Goal: Complete application form

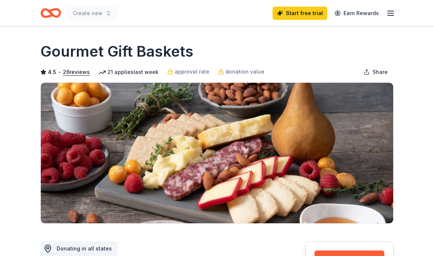
click at [370, 256] on button "Apply" at bounding box center [350, 259] width 70 height 16
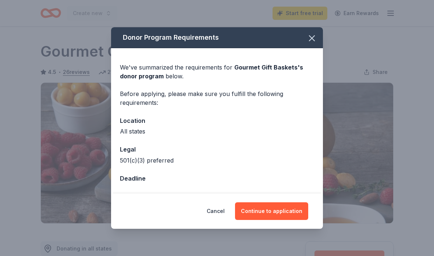
click at [291, 246] on div "Donor Program Requirements We've summarized the requirements for Gourmet Gift B…" at bounding box center [217, 128] width 434 height 256
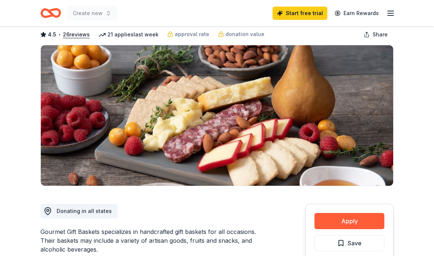
click at [359, 213] on button "Apply" at bounding box center [350, 221] width 70 height 16
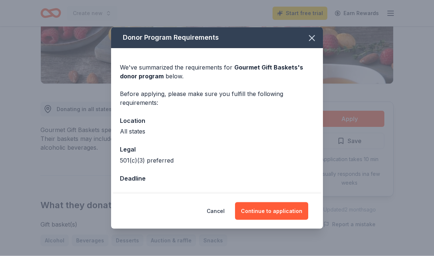
scroll to position [165, 0]
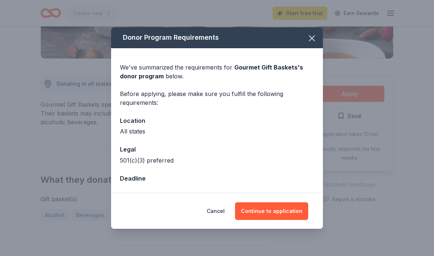
click at [280, 220] on button "Continue to application" at bounding box center [271, 211] width 73 height 18
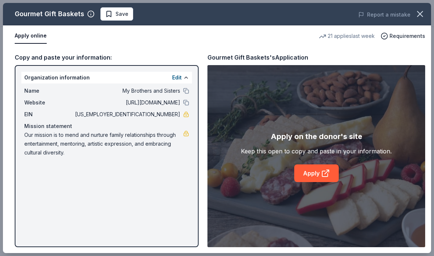
click at [319, 192] on div "Gourmet Gift Baskets Save Report a mistake Apply online 21 applies last week Re…" at bounding box center [217, 128] width 428 height 250
click at [325, 192] on div "Gourmet Gift Baskets Save Report a mistake Apply online 21 applies last week Re…" at bounding box center [217, 128] width 428 height 250
click at [328, 195] on div "Gourmet Gift Baskets Save Report a mistake Apply online 21 applies last week Re…" at bounding box center [217, 128] width 428 height 250
click at [329, 189] on div "Gourmet Gift Baskets Save Report a mistake Apply online 21 applies last week Re…" at bounding box center [217, 128] width 428 height 250
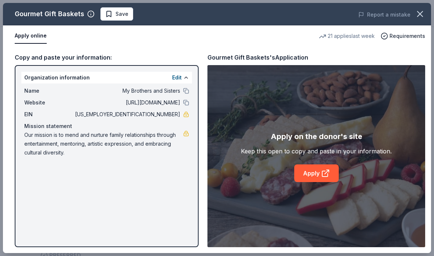
scroll to position [203, 0]
click at [31, 40] on div "Gourmet Gift Baskets Save Report a mistake Apply online 21 applies last week Re…" at bounding box center [217, 128] width 428 height 250
click at [320, 175] on div "Gourmet Gift Baskets Save Report a mistake Apply online 21 applies last week Re…" at bounding box center [217, 128] width 428 height 250
click at [24, 95] on div "Gourmet Gift Baskets Save Report a mistake Apply online 21 applies last week Re…" at bounding box center [217, 128] width 428 height 250
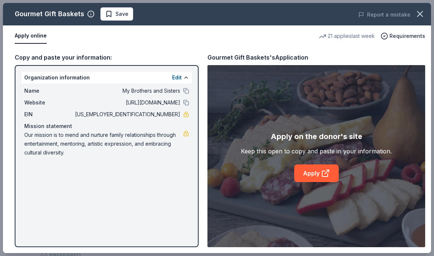
copy body "reserved."
click at [381, 184] on div "Gourmet Gift Baskets Save Report a mistake Apply online 21 applies last week Re…" at bounding box center [217, 128] width 428 height 250
click at [324, 178] on div "Gourmet Gift Baskets Save Report a mistake Apply online 21 applies last week Re…" at bounding box center [217, 128] width 428 height 250
click at [329, 177] on div "Gourmet Gift Baskets Save Report a mistake Apply online 21 applies last week Re…" at bounding box center [217, 128] width 428 height 250
click at [338, 179] on div "Gourmet Gift Baskets Save Report a mistake Apply online 21 applies last week Re…" at bounding box center [217, 128] width 428 height 250
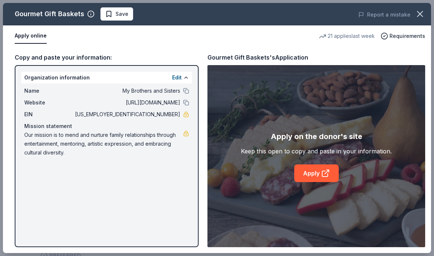
click at [422, 17] on icon "button" at bounding box center [420, 14] width 10 height 10
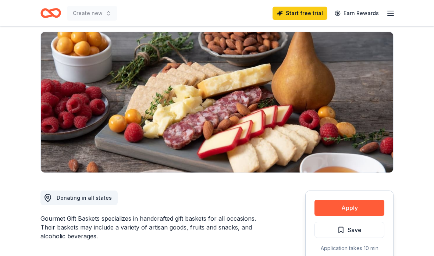
scroll to position [92, 0]
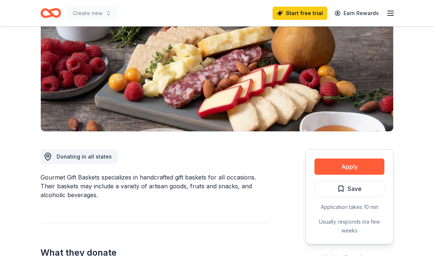
click at [370, 164] on button "Apply" at bounding box center [350, 167] width 70 height 16
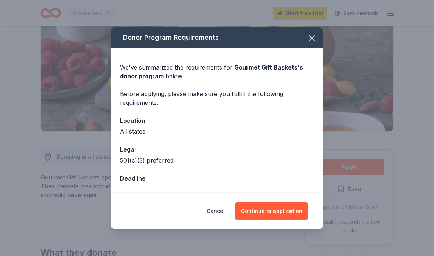
click at [299, 220] on button "Continue to application" at bounding box center [271, 211] width 73 height 18
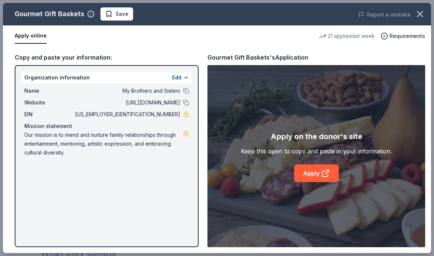
click at [330, 194] on div "Gourmet Gift Baskets Save Report a mistake Apply online 21 applies last week Re…" at bounding box center [217, 128] width 428 height 250
click at [356, 170] on div "Gourmet Gift Baskets Save Report a mistake Apply online 21 applies last week Re…" at bounding box center [217, 128] width 428 height 250
click at [115, 21] on div "Gourmet Gift Baskets Save Report a mistake Apply online 21 applies last week Re…" at bounding box center [217, 128] width 428 height 250
click at [424, 16] on icon "button" at bounding box center [420, 14] width 10 height 10
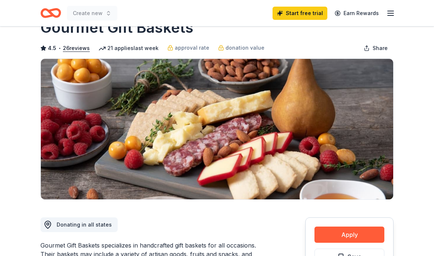
scroll to position [0, 0]
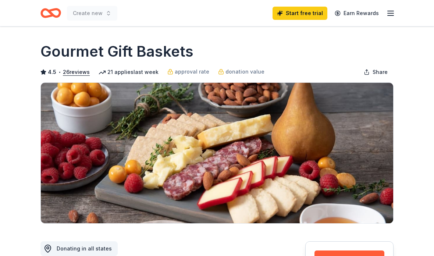
click at [399, 18] on div "Create new Start free trial Earn Rewards" at bounding box center [217, 13] width 377 height 26
click at [390, 17] on icon "button" at bounding box center [390, 13] width 9 height 9
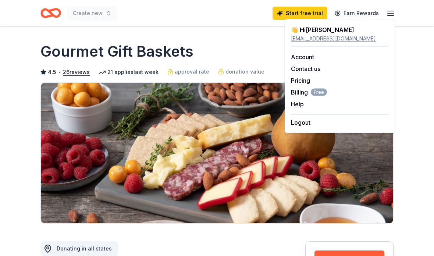
click at [46, 19] on icon "Home" at bounding box center [50, 12] width 21 height 17
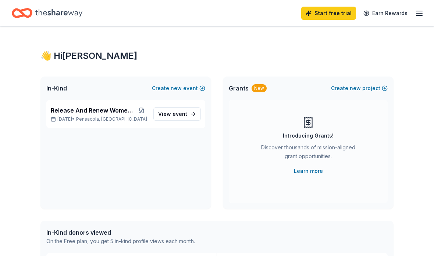
click at [181, 117] on span "event" at bounding box center [180, 114] width 15 height 6
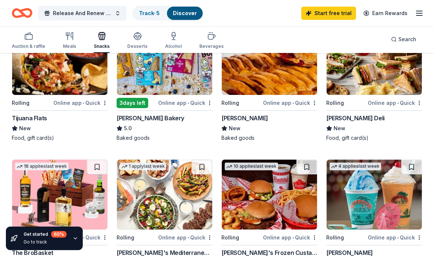
scroll to position [248, 0]
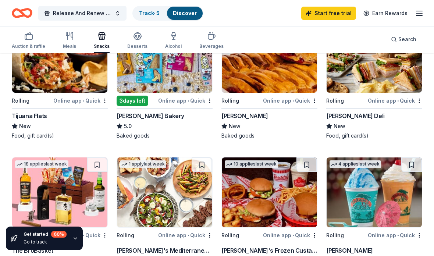
click at [73, 74] on img at bounding box center [59, 58] width 95 height 70
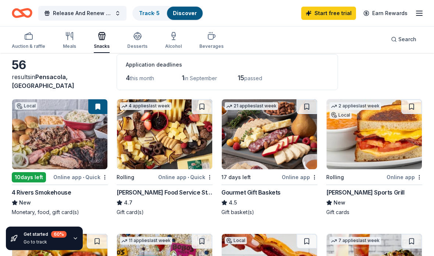
scroll to position [0, 0]
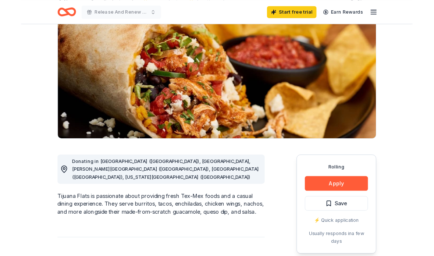
scroll to position [75, 0]
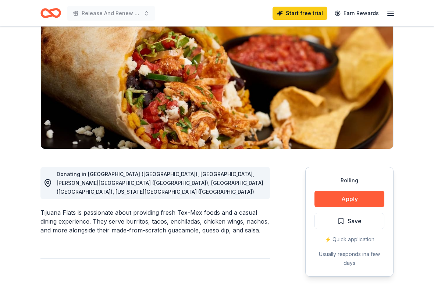
click at [374, 201] on button "Apply" at bounding box center [350, 199] width 70 height 16
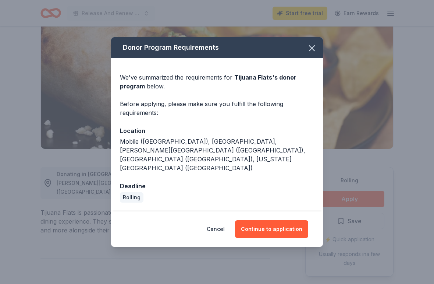
click at [292, 228] on button "Continue to application" at bounding box center [271, 229] width 73 height 18
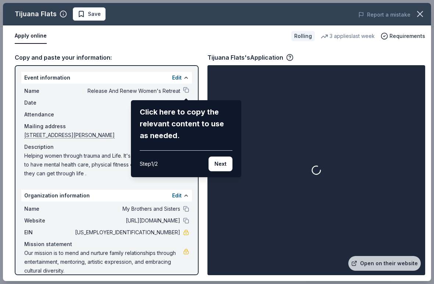
click at [226, 161] on button "Next" at bounding box center [221, 163] width 24 height 15
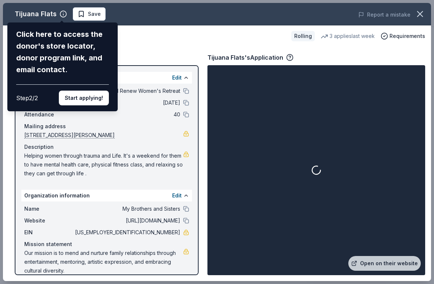
click at [92, 90] on button "Start applying!" at bounding box center [84, 97] width 50 height 15
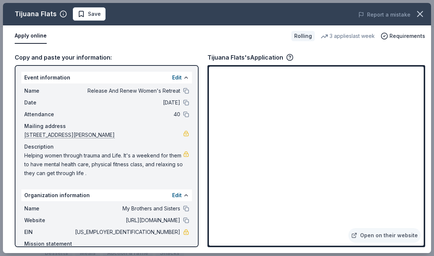
scroll to position [0, 0]
click at [418, 15] on icon "button" at bounding box center [420, 14] width 10 height 10
